Goal: Task Accomplishment & Management: Use online tool/utility

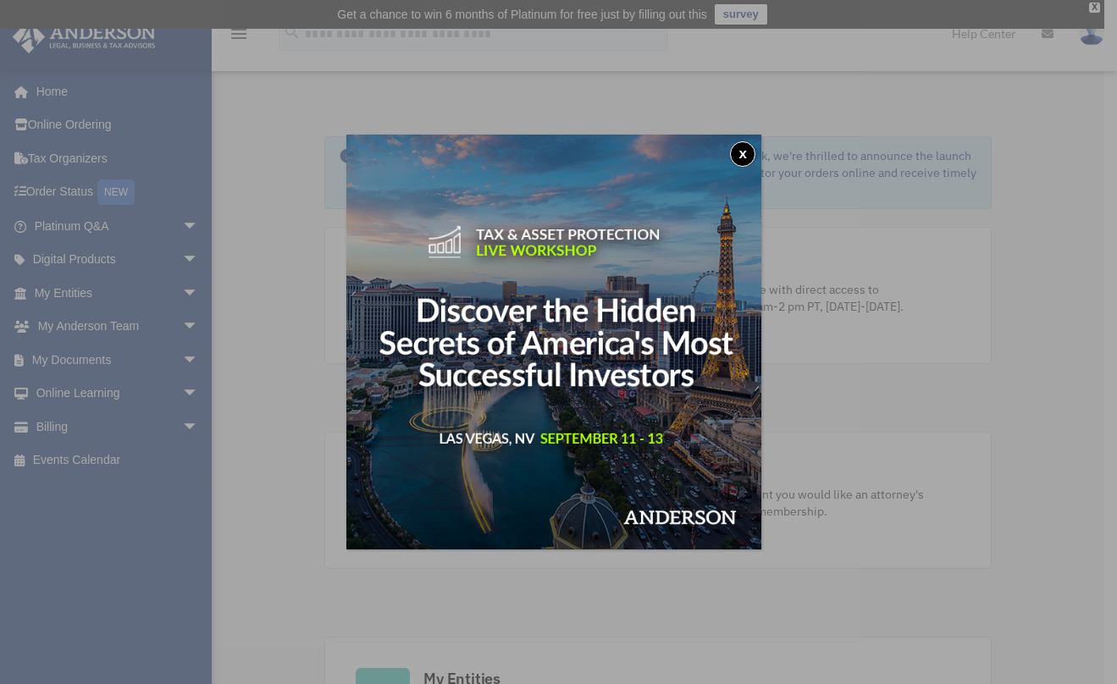
click at [753, 154] on button "x" at bounding box center [742, 153] width 25 height 25
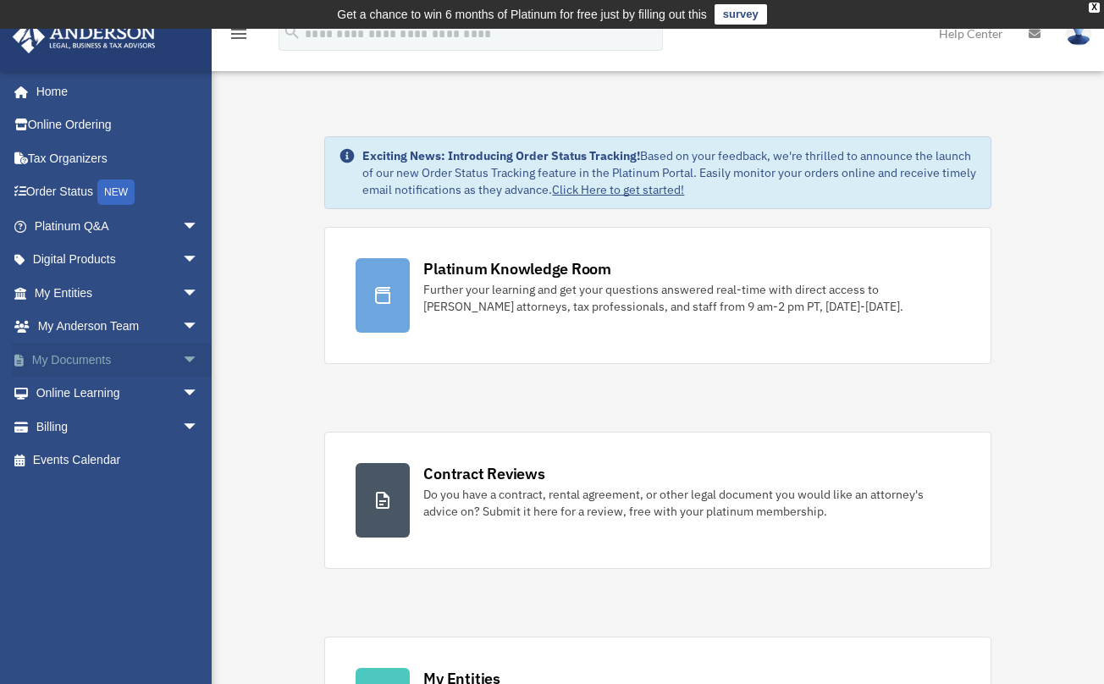
click at [182, 357] on span "arrow_drop_down" at bounding box center [199, 360] width 34 height 35
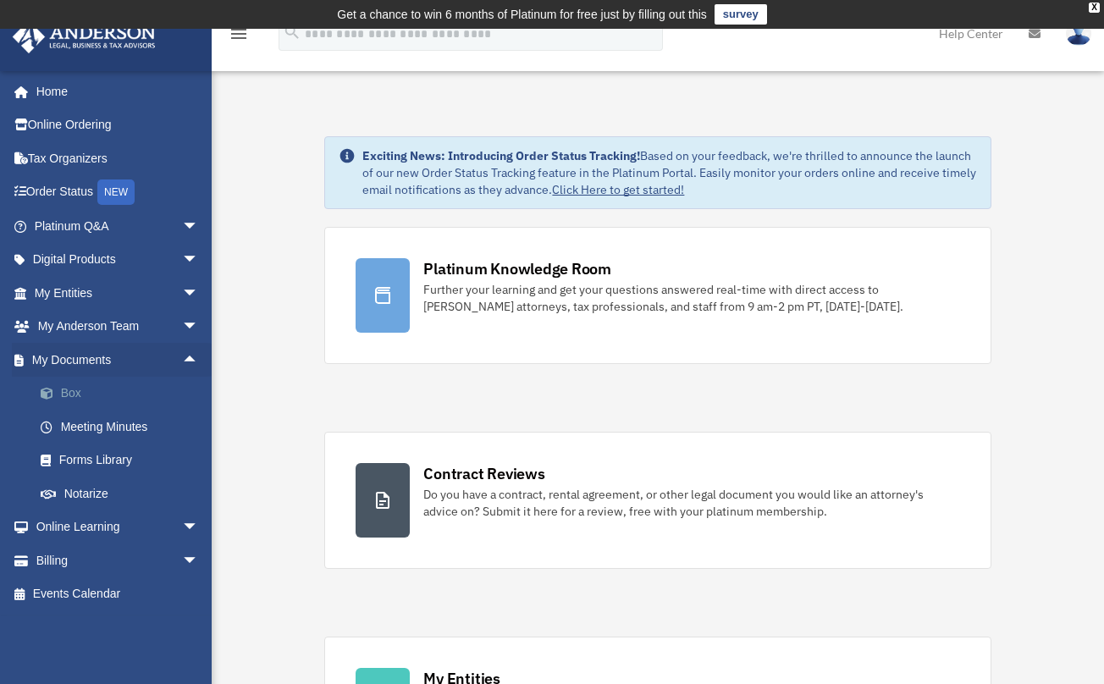
click at [64, 396] on link "Box" at bounding box center [124, 394] width 201 height 34
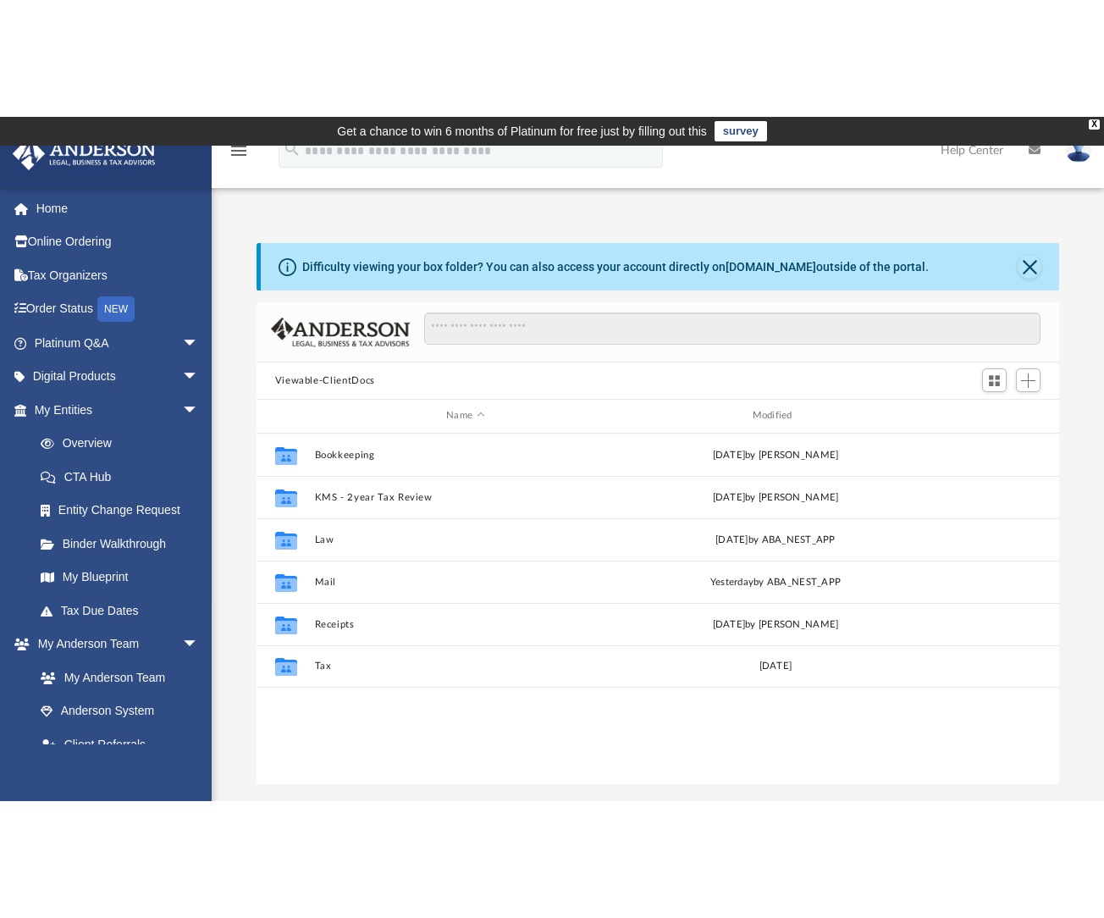
scroll to position [372, 790]
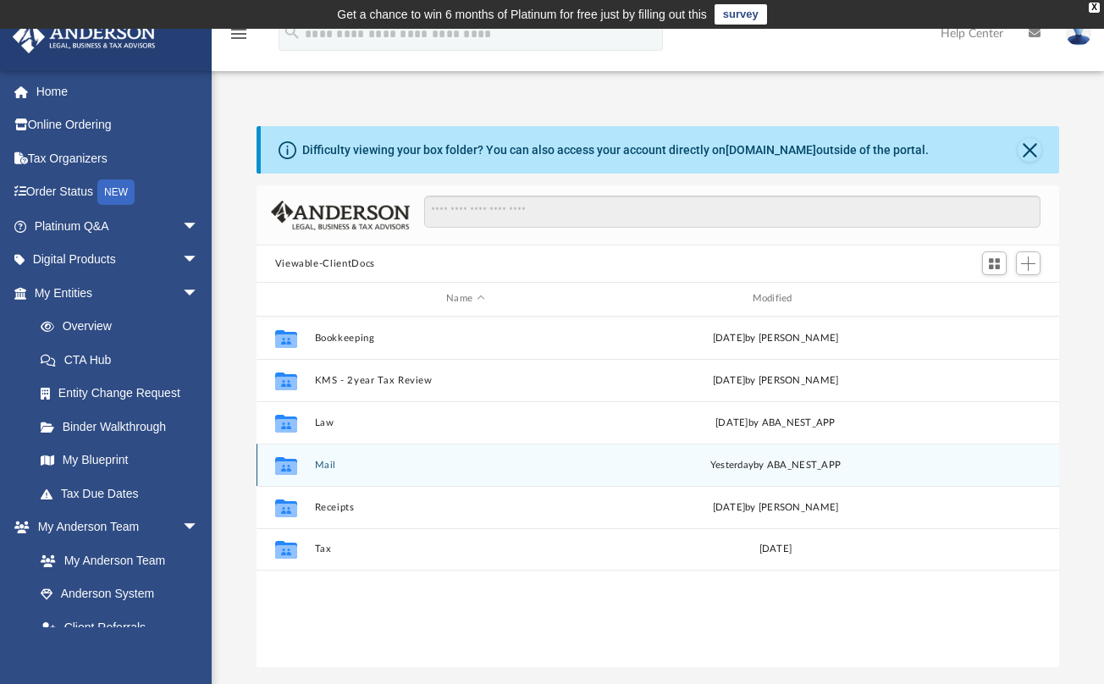
click at [348, 470] on button "Mail" at bounding box center [465, 465] width 302 height 11
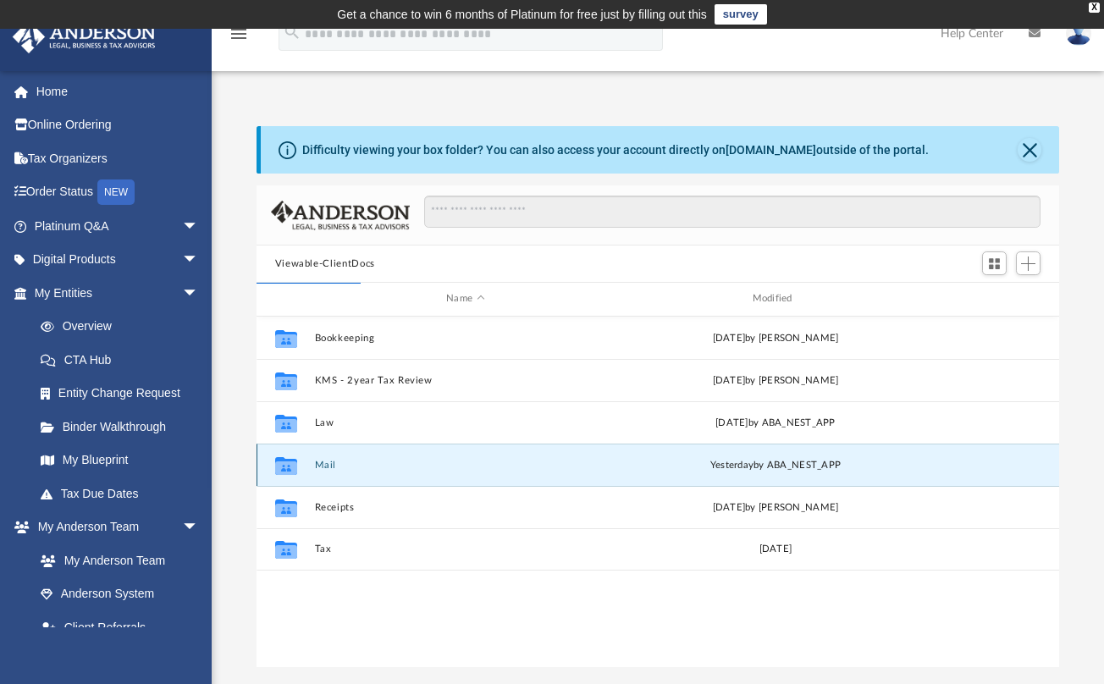
click at [336, 461] on button "Mail" at bounding box center [465, 465] width 302 height 11
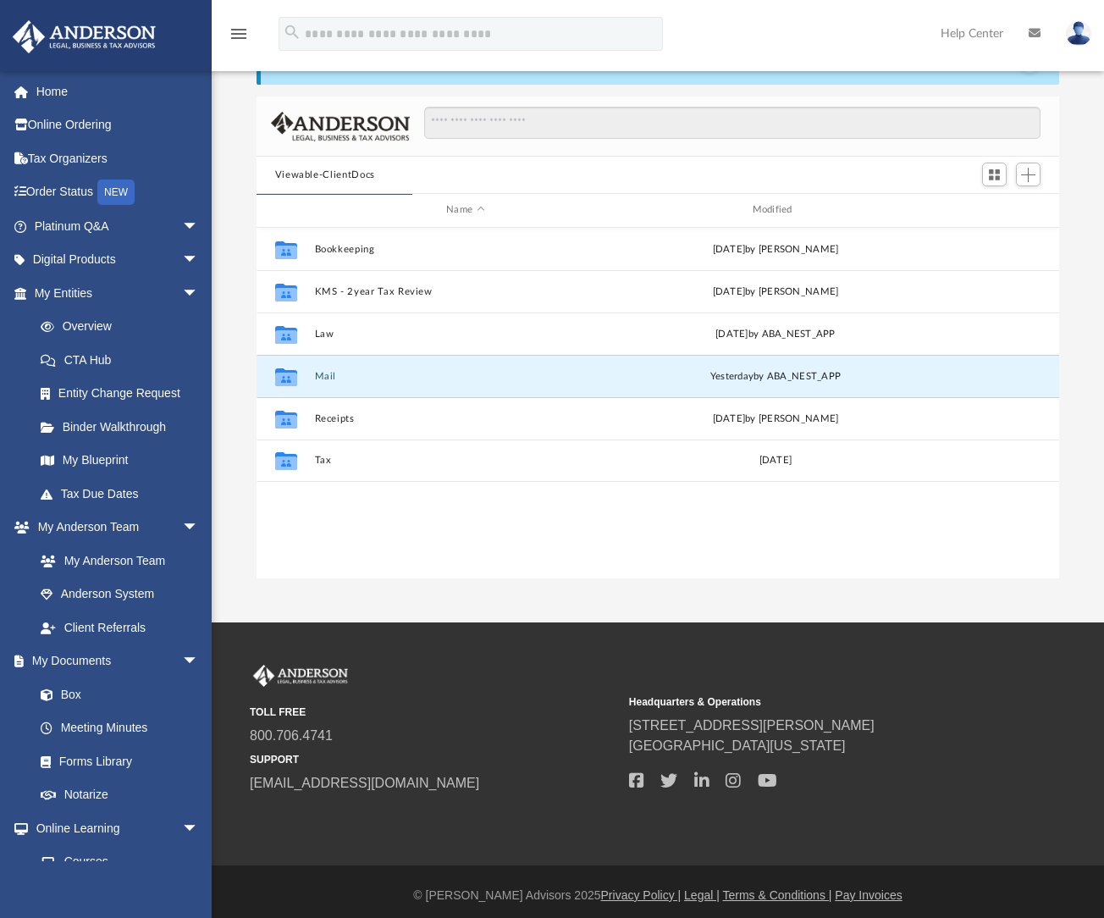
scroll to position [97, 0]
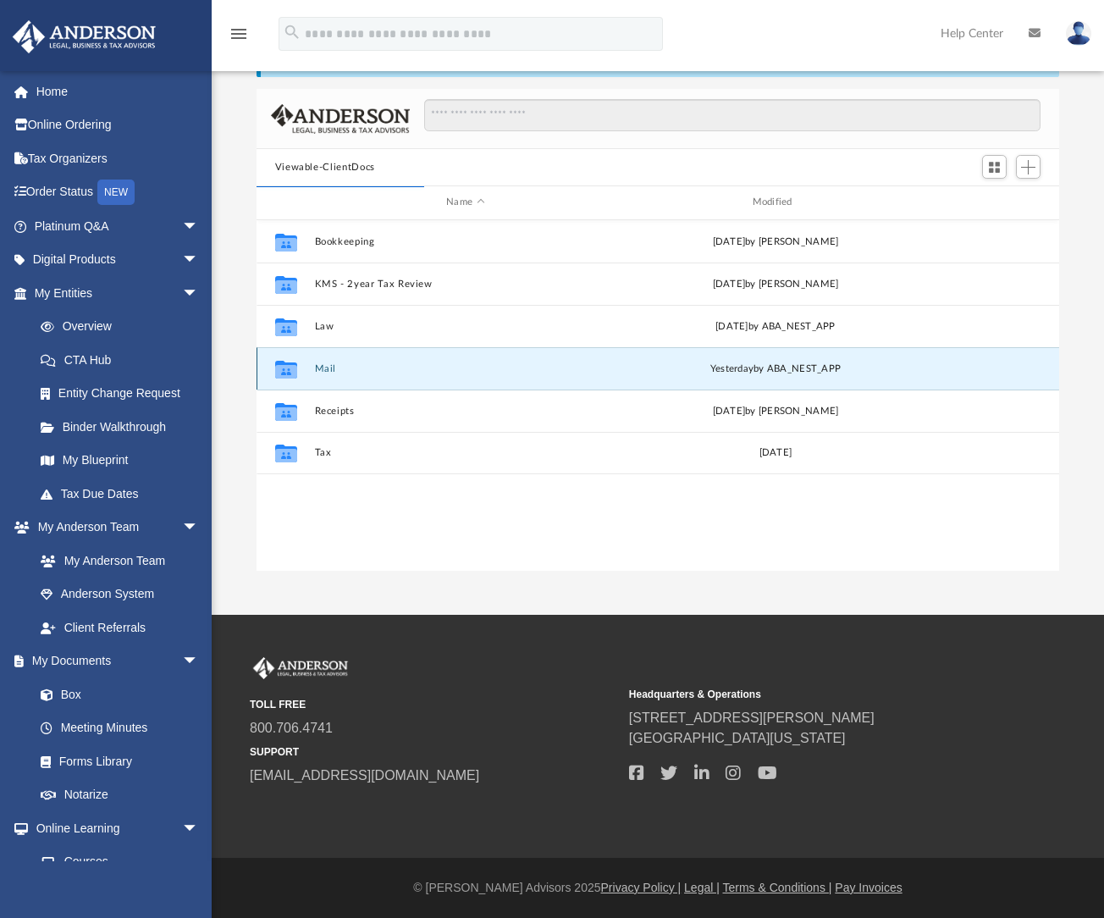
click at [313, 370] on div "Collaborated Folder Mail [DATE] by ABA_NEST_APP" at bounding box center [658, 368] width 803 height 42
click at [285, 371] on icon "grid" at bounding box center [285, 371] width 22 height 14
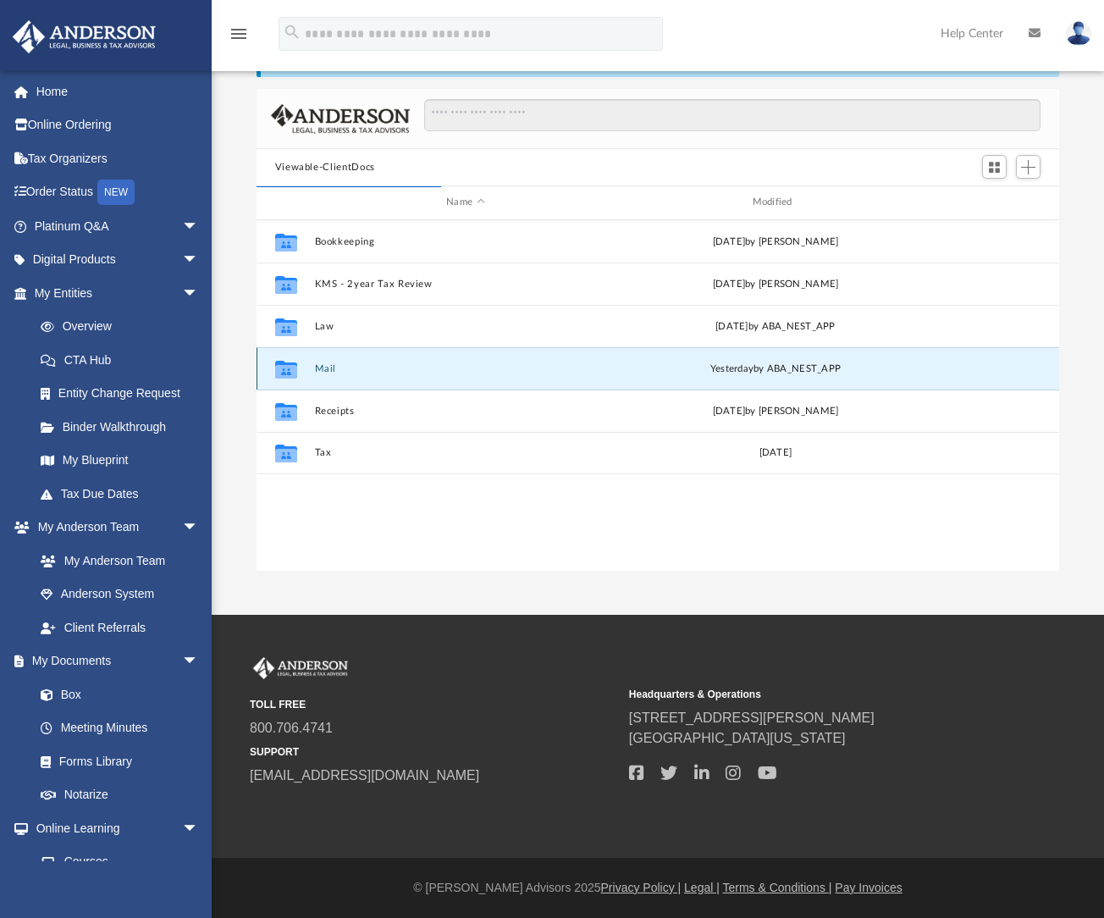
click at [749, 364] on span "yesterday" at bounding box center [730, 367] width 43 height 9
click at [747, 373] on div "[DATE] by ABA_NEST_APP" at bounding box center [775, 368] width 302 height 15
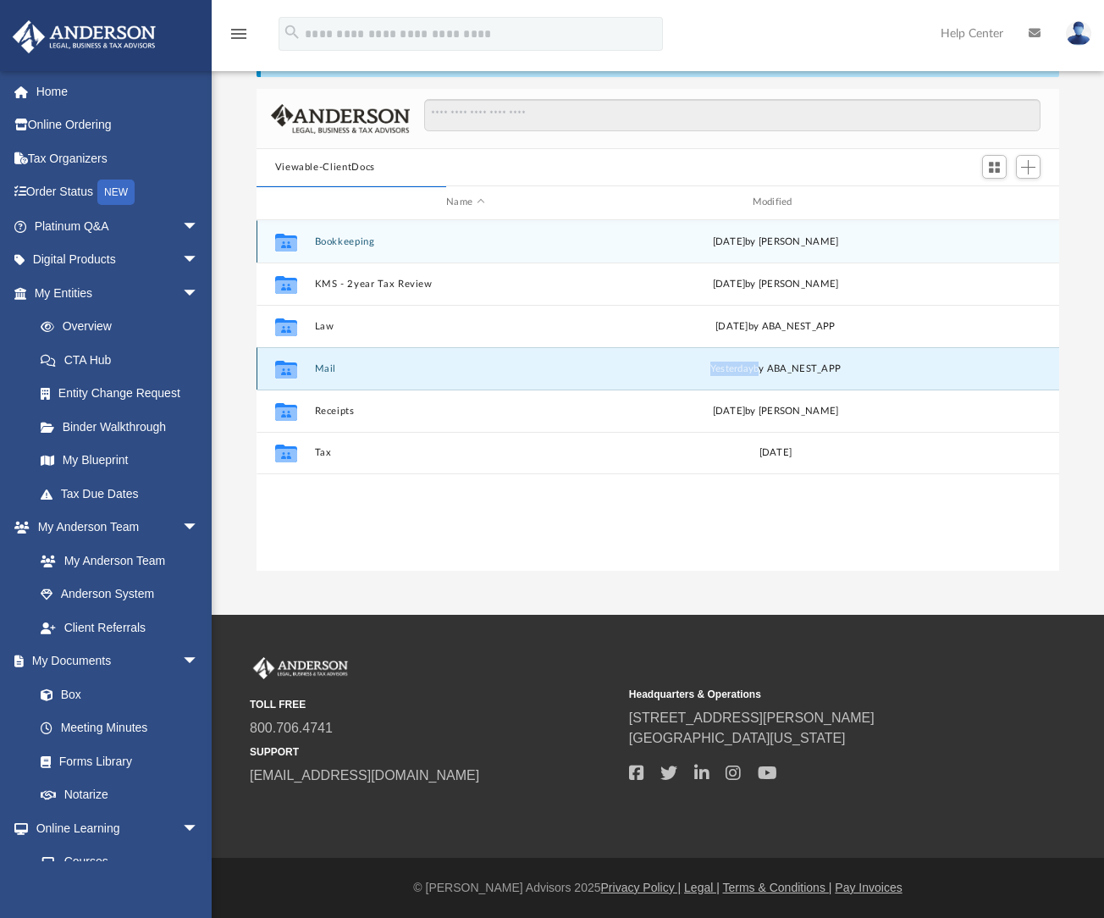
click at [747, 373] on div "[DATE] by ABA_NEST_APP" at bounding box center [775, 368] width 302 height 15
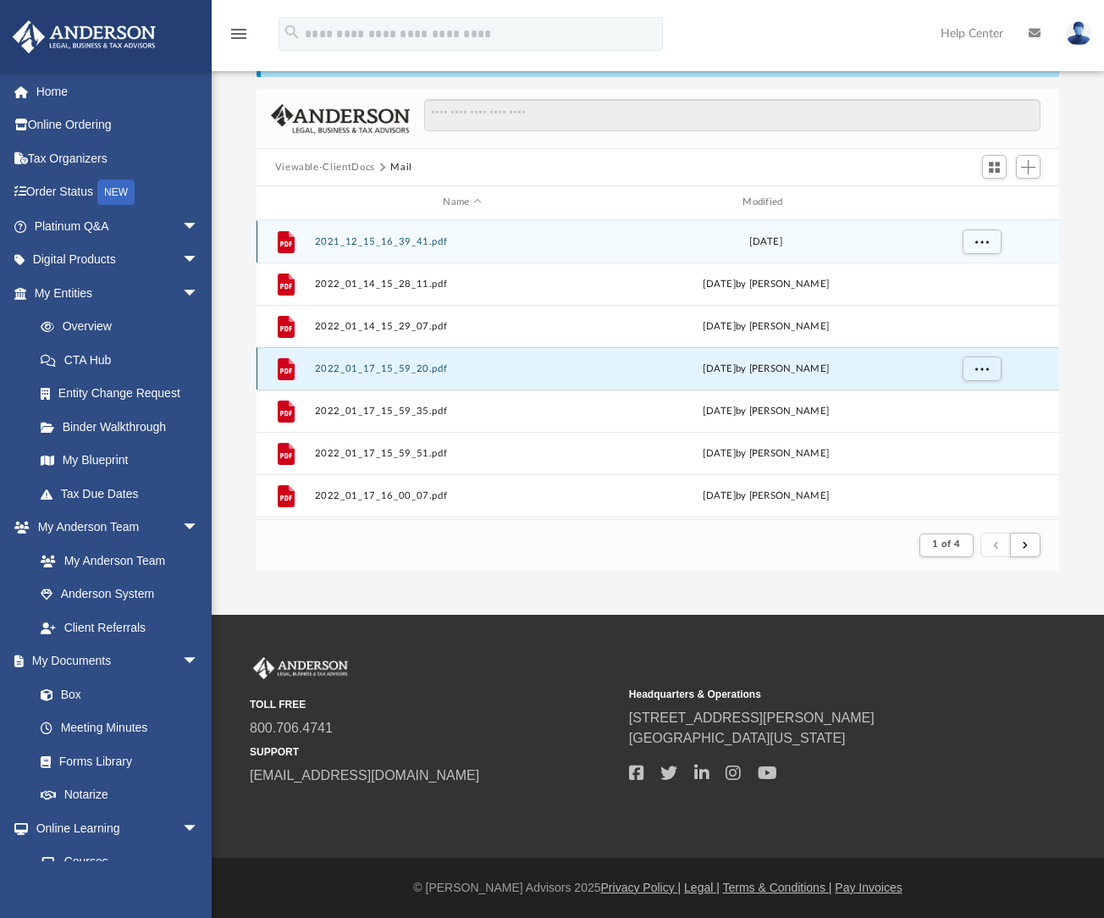
scroll to position [320, 790]
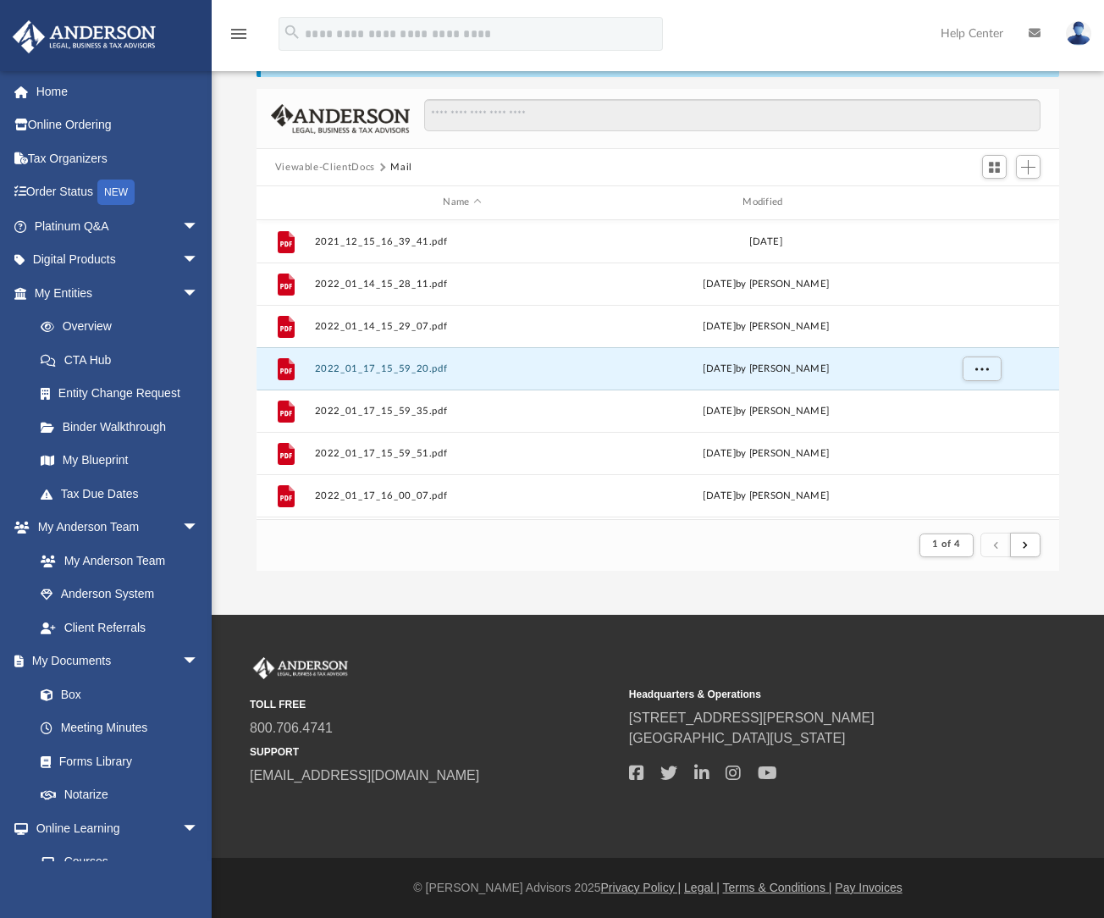
click at [532, 576] on div "App [DOMAIN_NAME][EMAIL_ADDRESS][DOMAIN_NAME] Sign Out [DOMAIN_NAME][EMAIL_ADDR…" at bounding box center [552, 273] width 1104 height 682
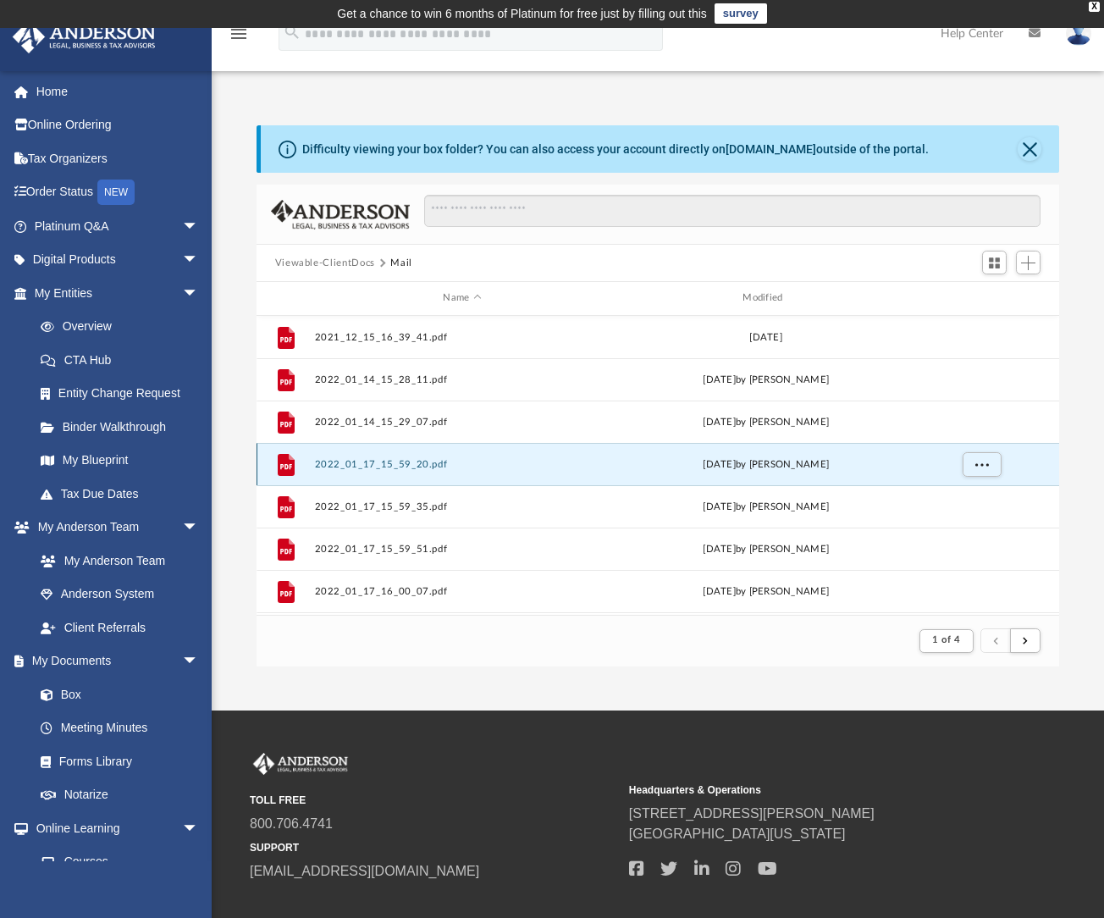
scroll to position [0, 0]
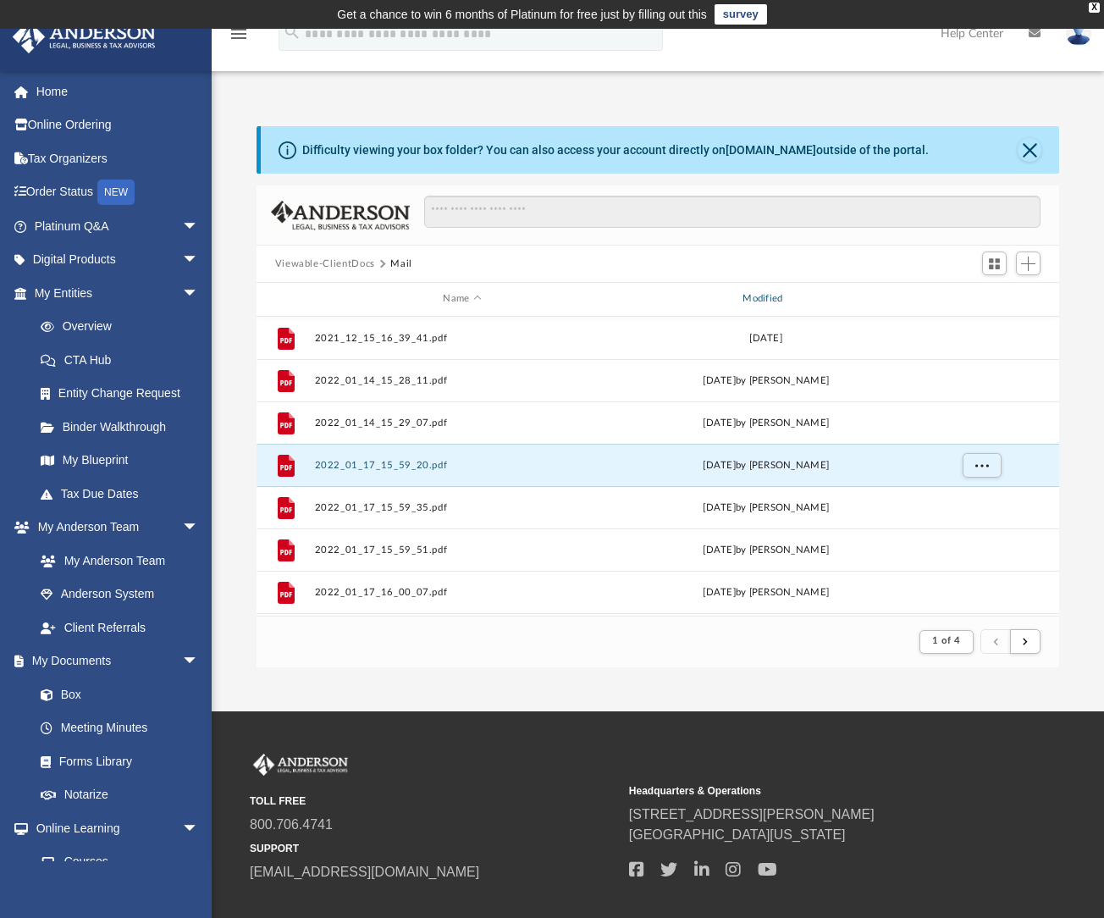
click at [765, 298] on div "Modified" at bounding box center [765, 298] width 296 height 15
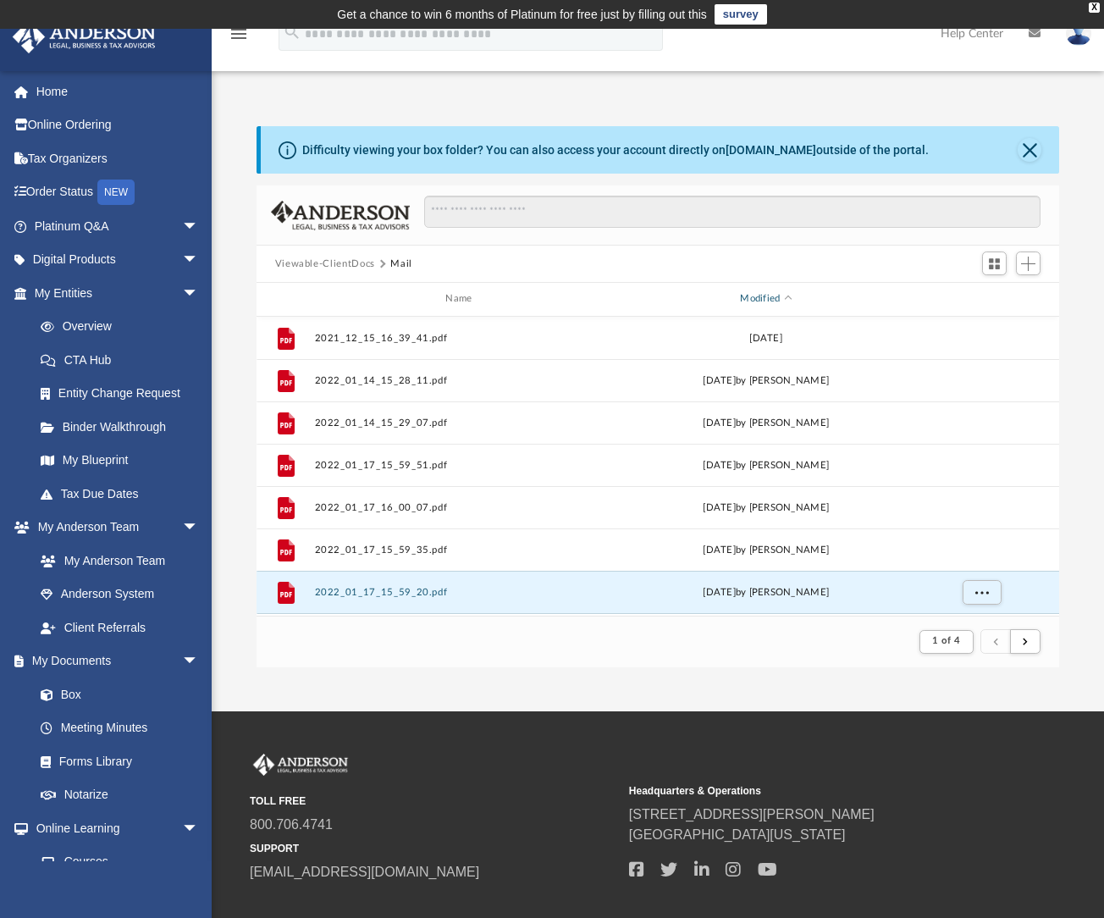
click at [790, 301] on span "Modified" at bounding box center [788, 298] width 7 height 7
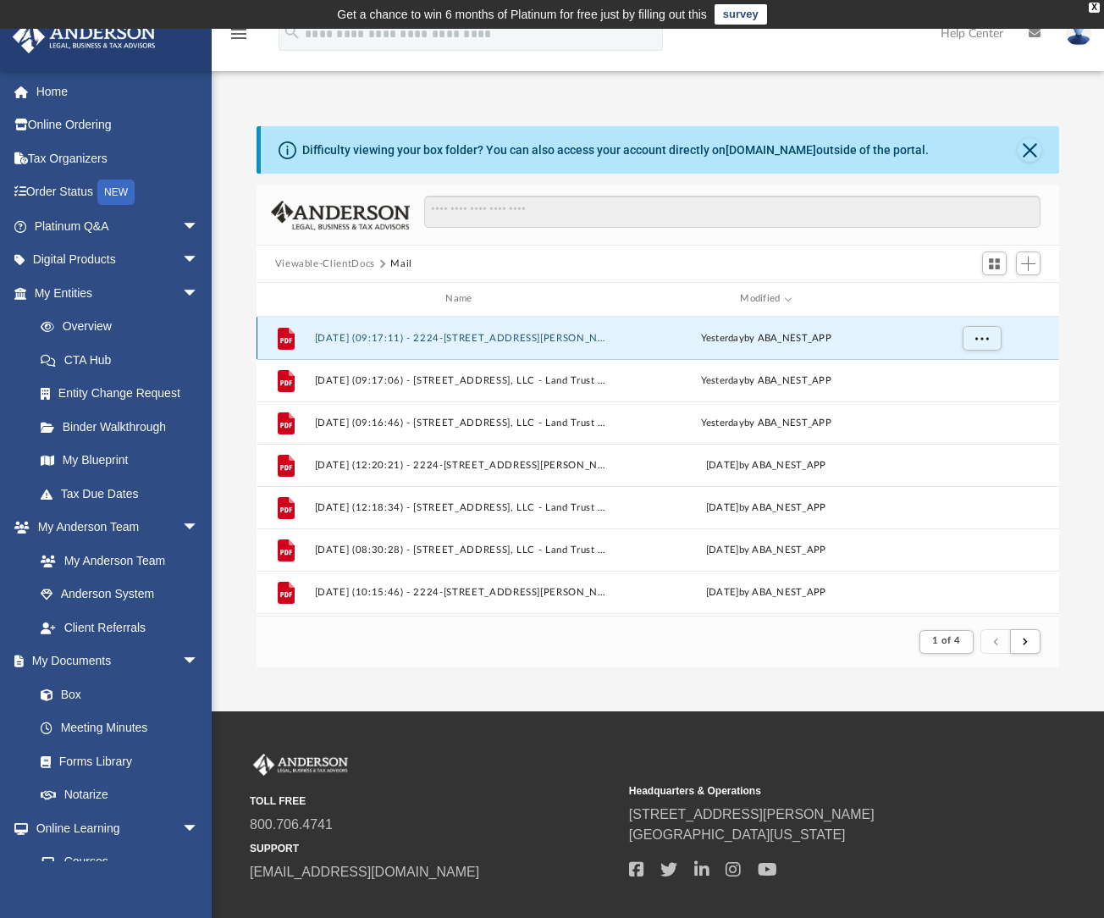
click at [381, 334] on button "[DATE] (09:17:11) - 2224-[STREET_ADDRESS][PERSON_NAME], LLC - Land Trust Docume…" at bounding box center [462, 338] width 296 height 11
